Goal: Find specific page/section: Find specific page/section

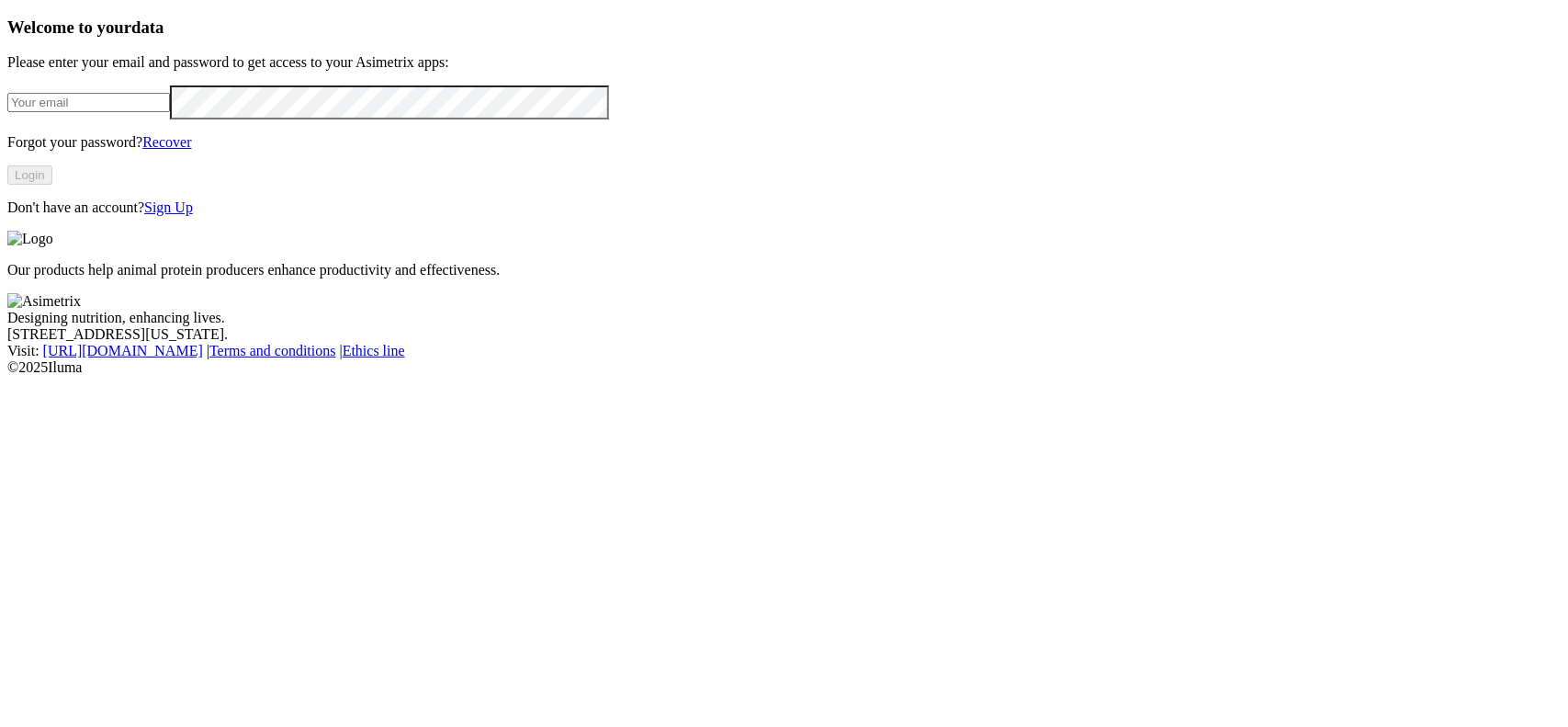
type input "[EMAIL_ADDRESS][DOMAIN_NAME]"
click at [53, 185] on button "Login" at bounding box center [30, 174] width 45 height 19
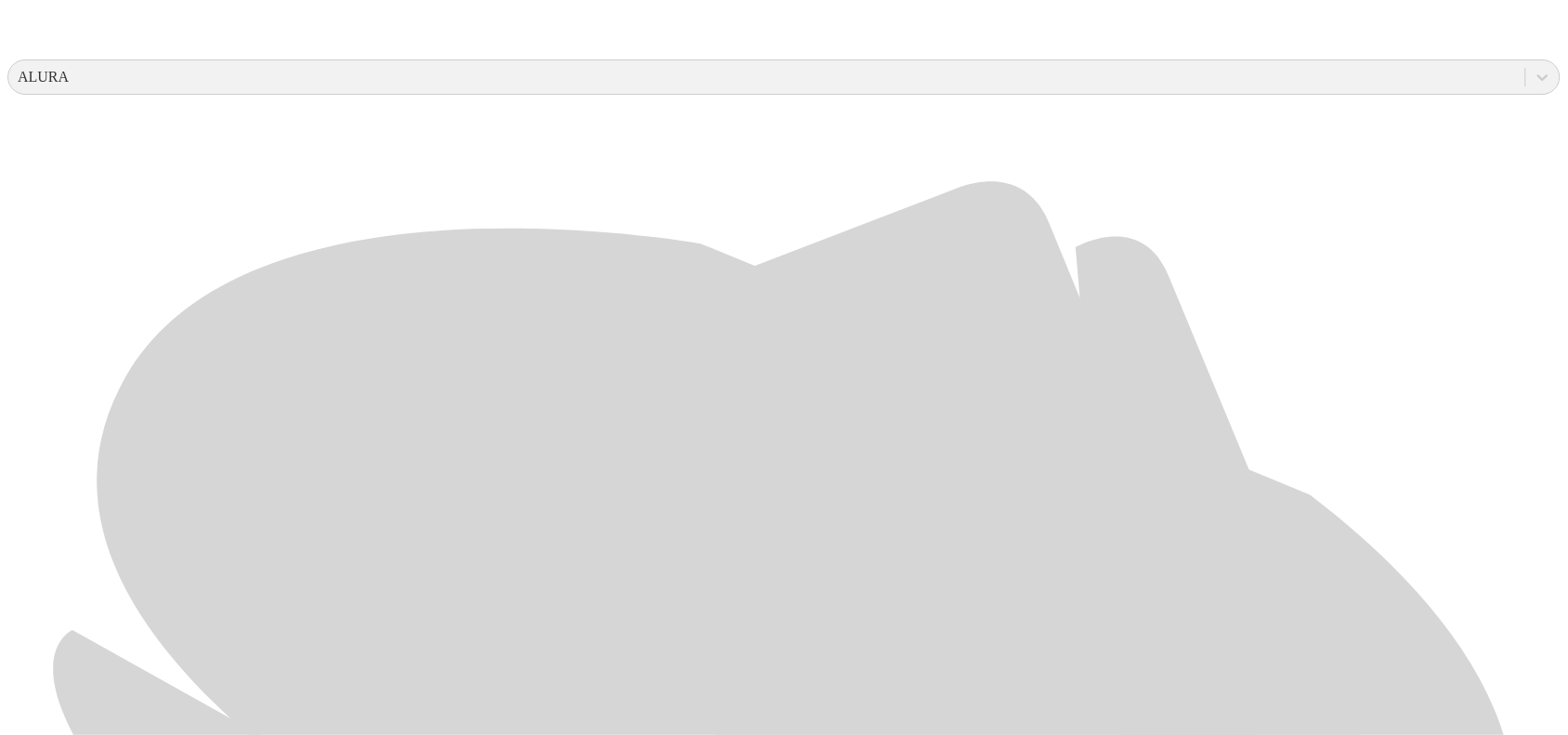
scroll to position [878, 0]
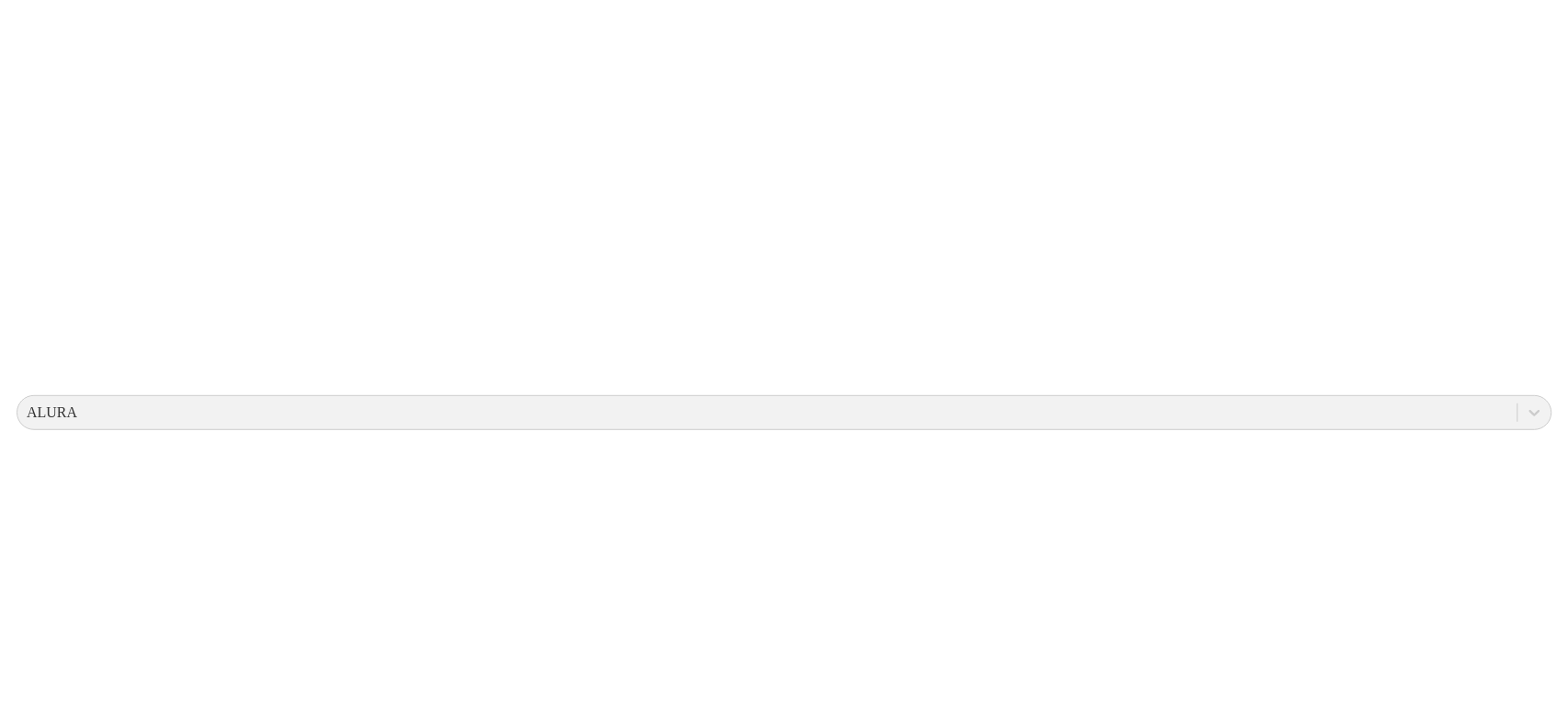
scroll to position [0, 0]
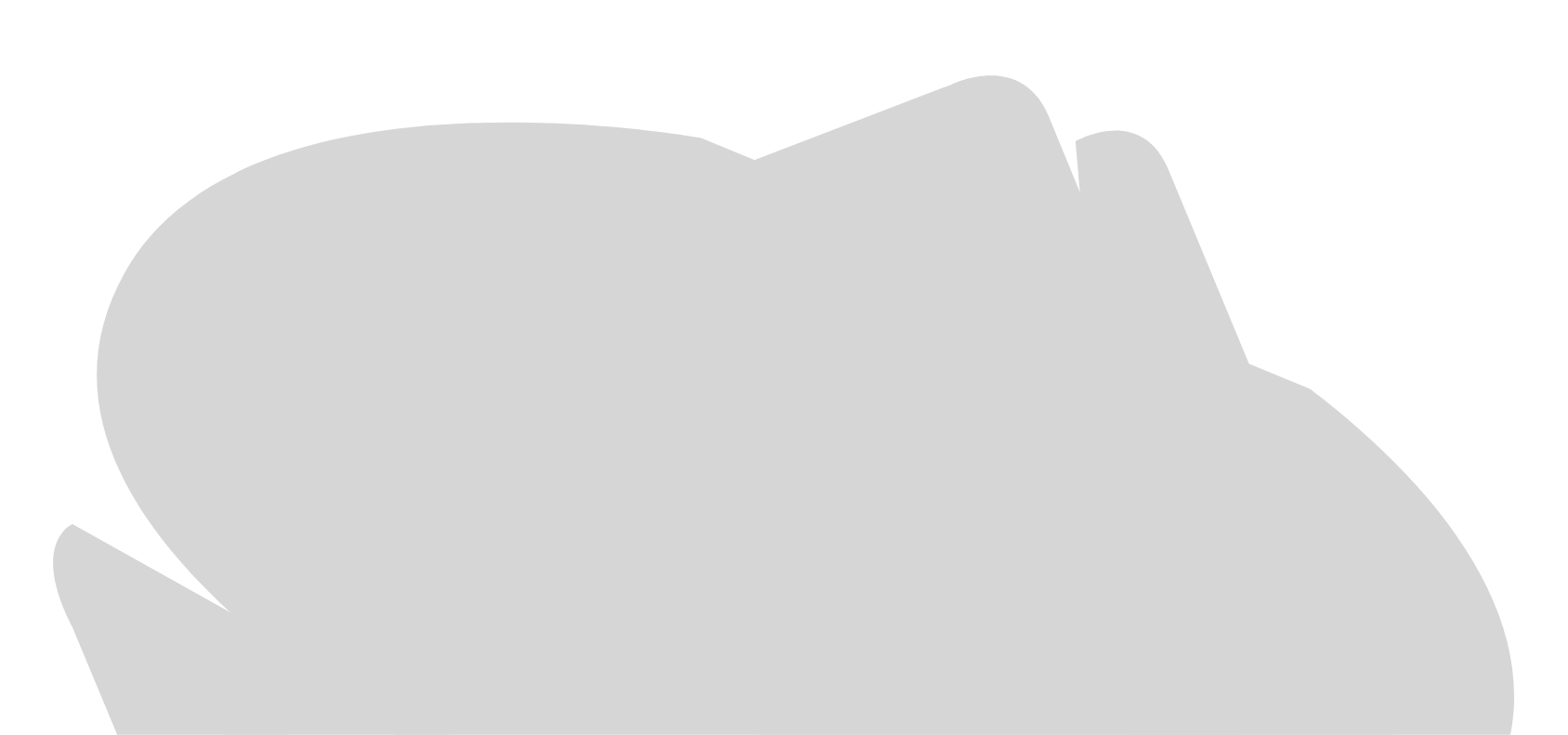
scroll to position [878, 0]
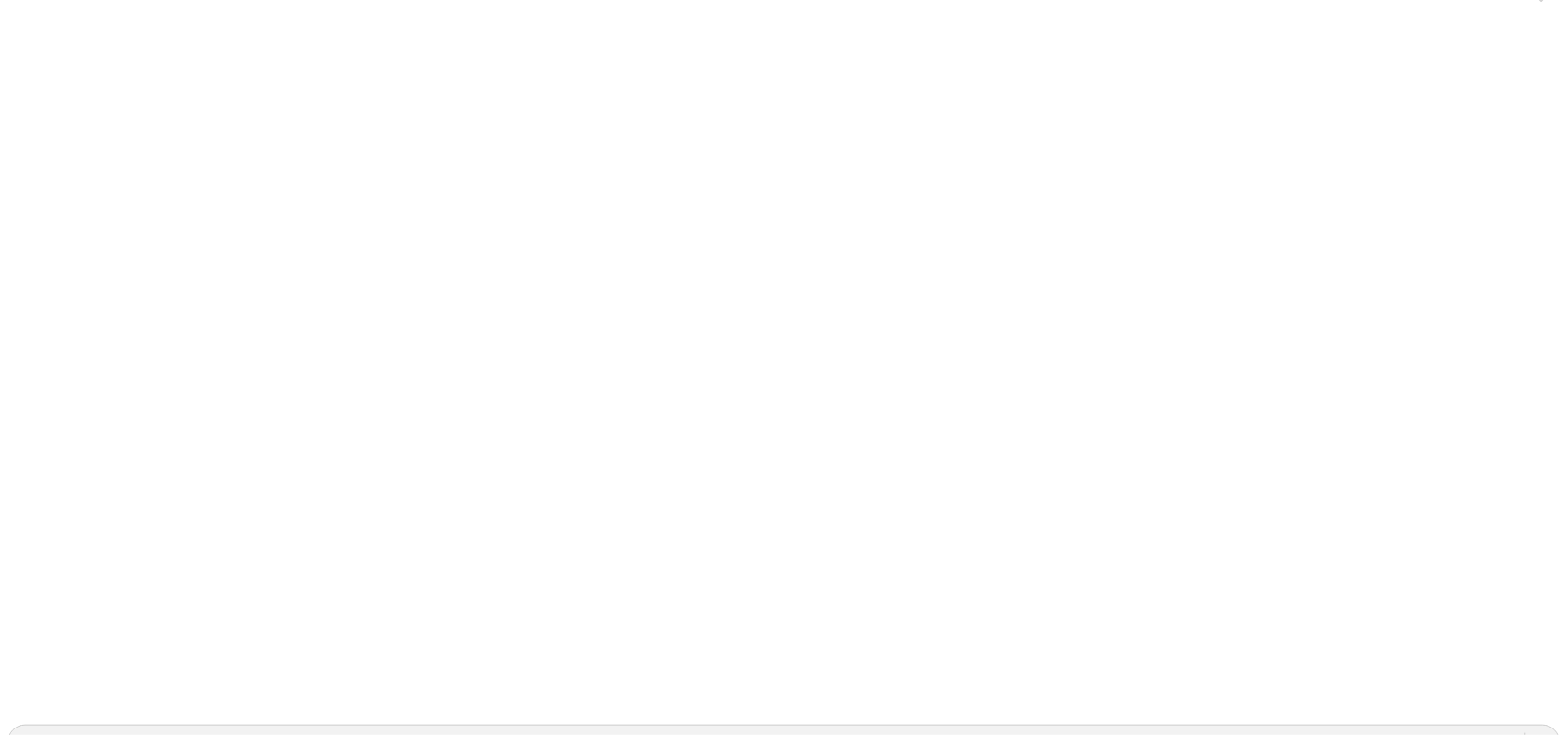
scroll to position [0, 0]
